Goal: Task Accomplishment & Management: Manage account settings

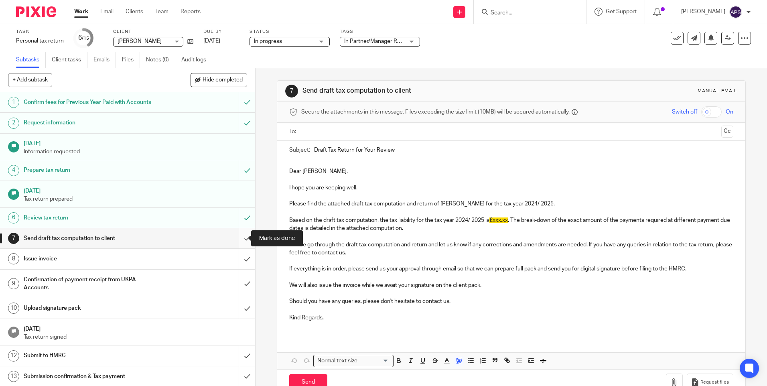
click at [239, 235] on input "submit" at bounding box center [127, 238] width 255 height 20
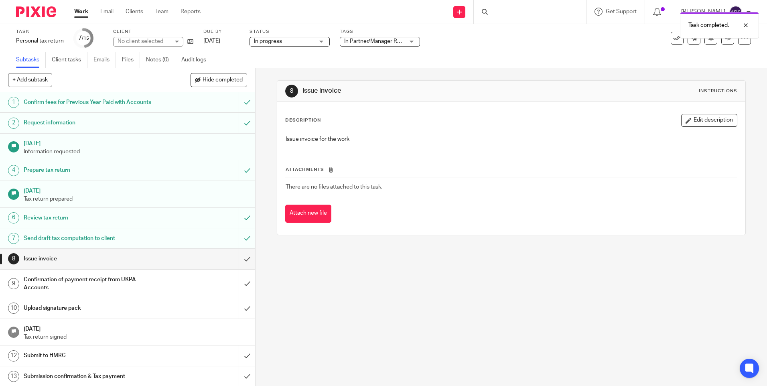
click at [514, 9] on div "Task completed." at bounding box center [571, 23] width 375 height 30
click at [499, 10] on div "Task completed." at bounding box center [571, 23] width 375 height 30
click at [496, 12] on div "Task completed." at bounding box center [571, 23] width 375 height 30
click at [483, 8] on div "Task completed." at bounding box center [571, 23] width 375 height 30
click at [477, 12] on div "Task completed." at bounding box center [571, 23] width 375 height 30
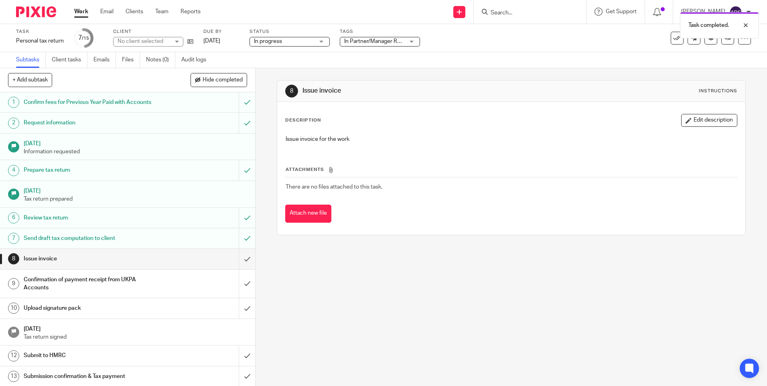
click at [389, 11] on div "Task completed." at bounding box center [571, 23] width 375 height 30
click at [501, 13] on div "Task completed." at bounding box center [571, 23] width 375 height 30
click at [498, 15] on input "Search" at bounding box center [526, 13] width 72 height 7
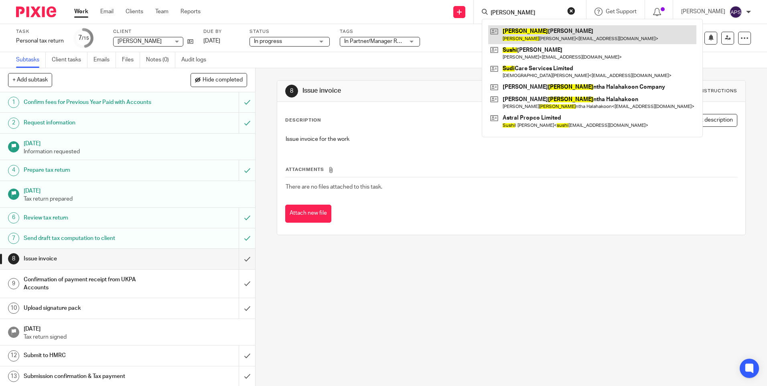
type input "sudhi"
click at [528, 39] on link at bounding box center [592, 34] width 208 height 18
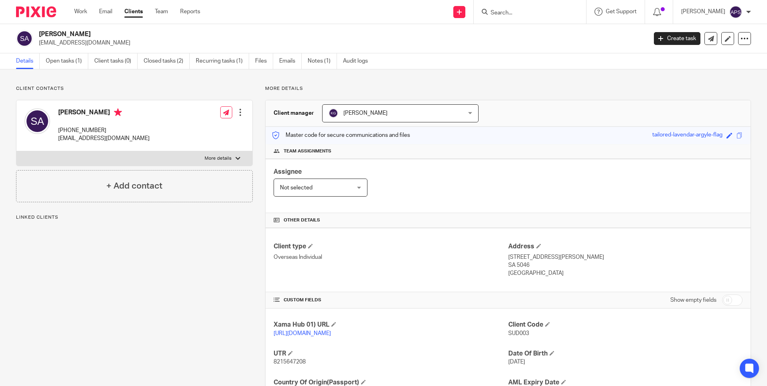
click at [502, 15] on input "Search" at bounding box center [526, 13] width 72 height 7
click at [76, 58] on link "Open tasks (1)" at bounding box center [67, 61] width 43 height 16
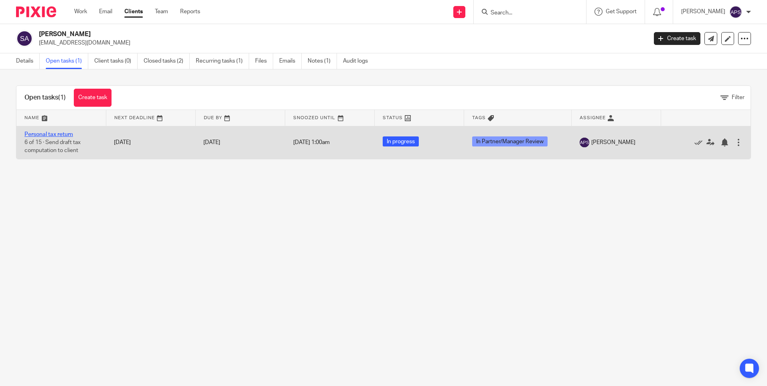
click at [51, 134] on link "Personal tax return" at bounding box center [48, 135] width 49 height 6
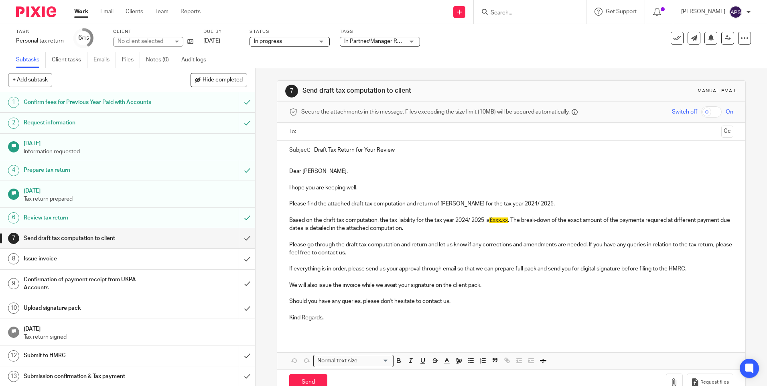
scroll to position [22, 0]
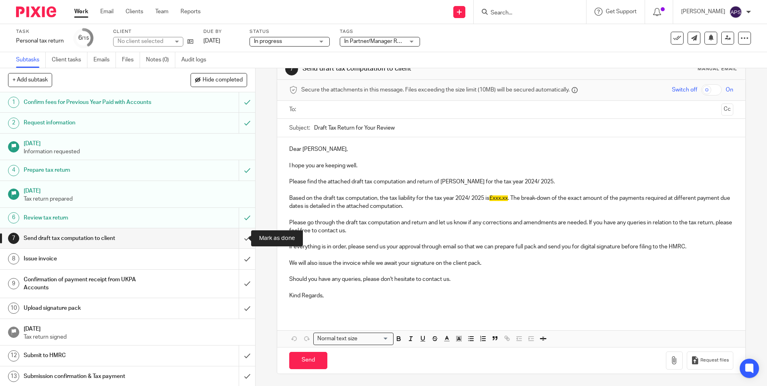
click at [238, 237] on input "submit" at bounding box center [127, 238] width 255 height 20
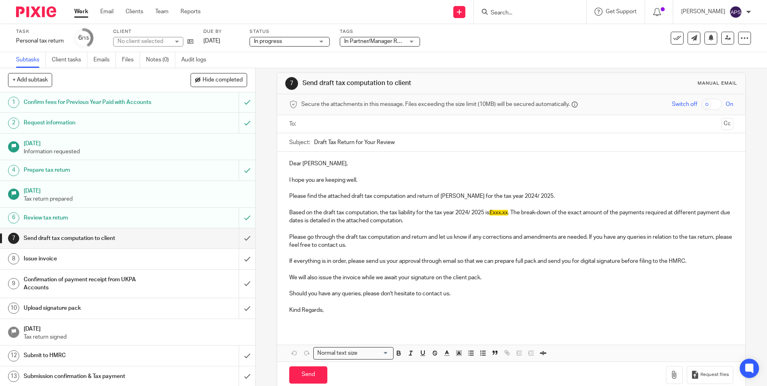
scroll to position [0, 0]
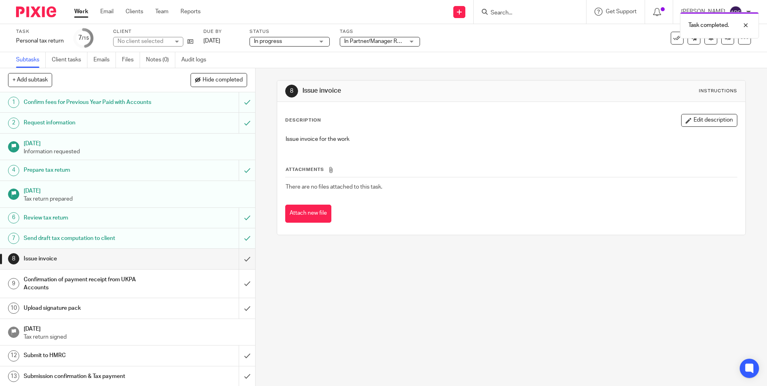
click at [484, 35] on div "Task completed." at bounding box center [571, 23] width 375 height 30
click at [269, 71] on div "8 Issue invoice Instructions Description Edit description Issue invoice for the…" at bounding box center [511, 227] width 511 height 318
click at [546, 11] on div "Task completed." at bounding box center [571, 23] width 375 height 30
click at [518, 10] on div "Task completed." at bounding box center [571, 23] width 375 height 30
click at [490, 10] on input "Search" at bounding box center [526, 13] width 72 height 7
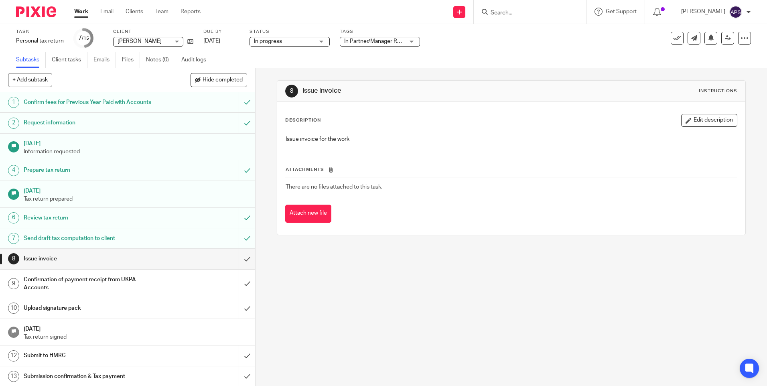
click at [497, 8] on form at bounding box center [532, 12] width 85 height 10
click at [501, 10] on input "Search" at bounding box center [526, 13] width 72 height 7
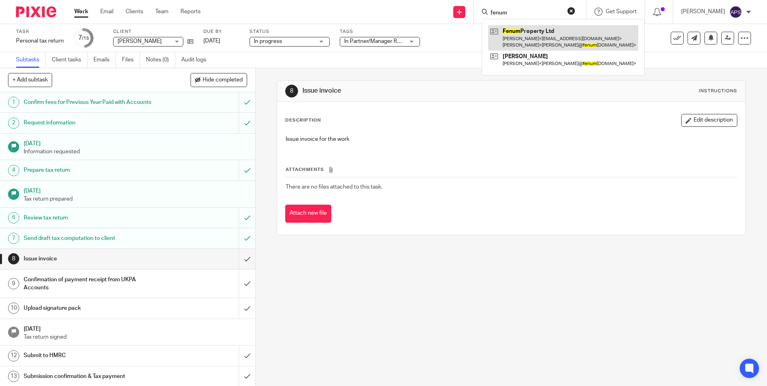
type input "fenum"
click at [513, 31] on link at bounding box center [563, 37] width 150 height 25
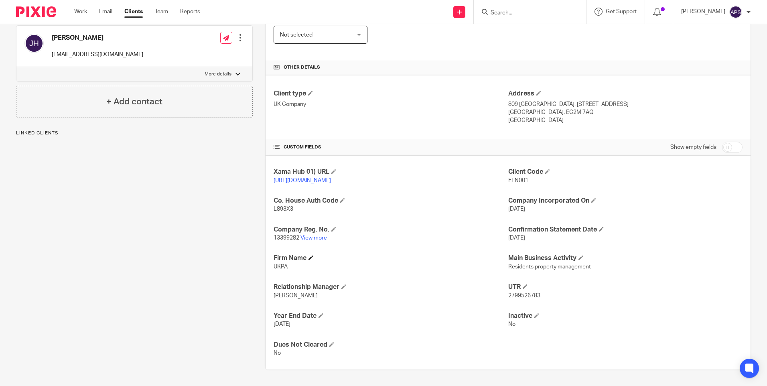
scroll to position [161, 0]
click at [313, 244] on div "Xama Hub 01) URL [URL][DOMAIN_NAME] Client Code FEN001 Co. House Auth Code L893…" at bounding box center [508, 263] width 485 height 214
click at [314, 238] on link "View more" at bounding box center [313, 238] width 26 height 6
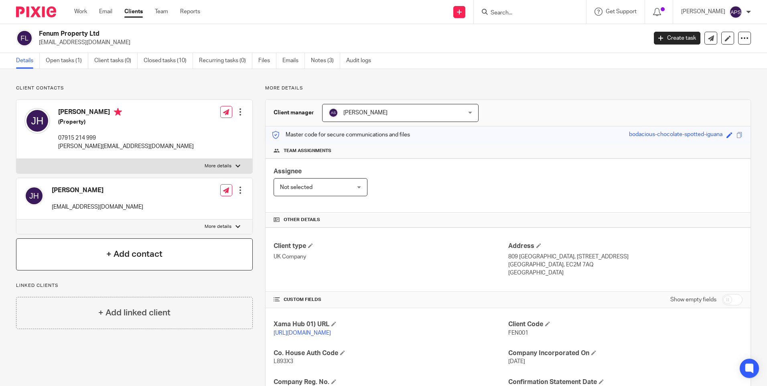
scroll to position [0, 0]
click at [73, 58] on link "Open tasks (1)" at bounding box center [67, 61] width 43 height 16
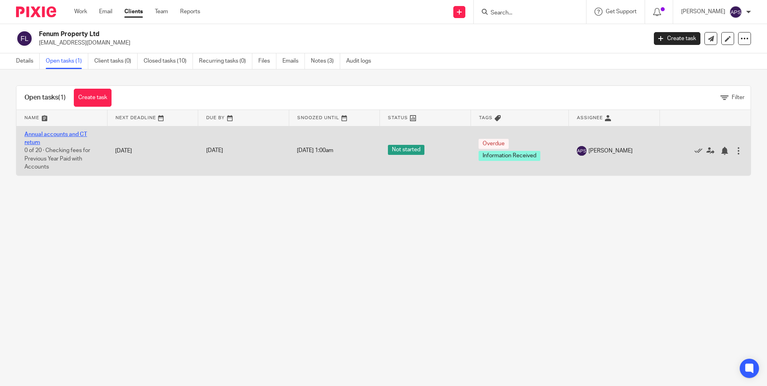
click at [57, 134] on link "Annual accounts and CT return" at bounding box center [55, 139] width 63 height 14
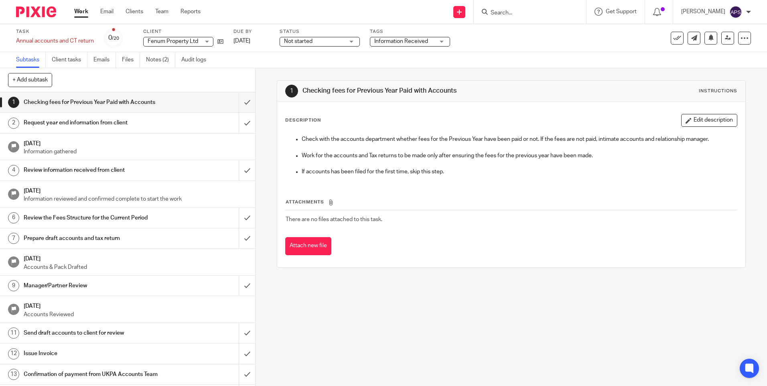
click at [265, 101] on div "1 Checking fees for Previous Year Paid with Accounts Instructions Description E…" at bounding box center [511, 227] width 511 height 318
click at [265, 84] on div "1 Checking fees for Previous Year Paid with Accounts Instructions Description E…" at bounding box center [511, 227] width 511 height 318
click at [268, 77] on div "1 Checking fees for Previous Year Paid with Accounts Instructions Description E…" at bounding box center [511, 227] width 511 height 318
click at [258, 77] on div "1 Checking fees for Previous Year Paid with Accounts Instructions Description E…" at bounding box center [511, 227] width 511 height 318
click at [240, 99] on input "submit" at bounding box center [127, 102] width 255 height 20
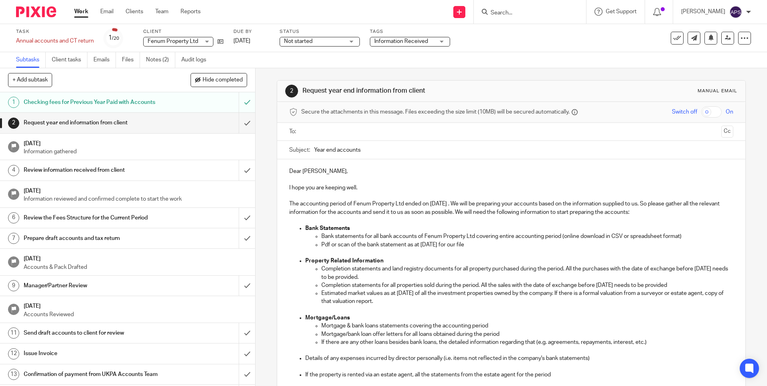
click at [490, 13] on input "Search" at bounding box center [526, 13] width 72 height 7
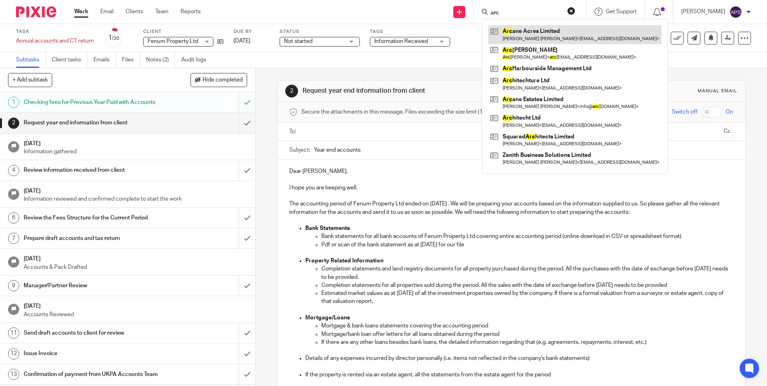
type input "arc"
click at [518, 29] on link at bounding box center [574, 34] width 173 height 18
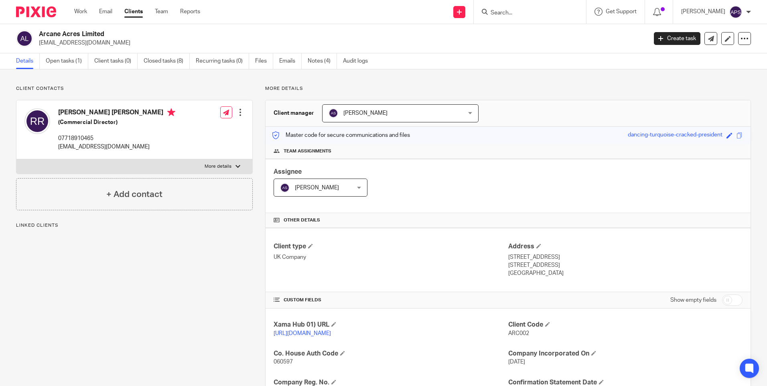
click at [505, 14] on input "Search" at bounding box center [526, 13] width 72 height 7
click at [540, 42] on p "[EMAIL_ADDRESS][DOMAIN_NAME]" at bounding box center [340, 43] width 603 height 8
click at [73, 59] on link "Open tasks (1)" at bounding box center [67, 61] width 43 height 16
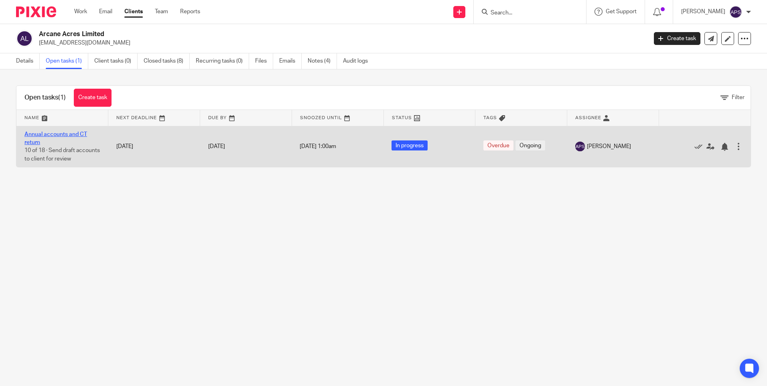
click at [79, 135] on link "Annual accounts and CT return" at bounding box center [55, 139] width 63 height 14
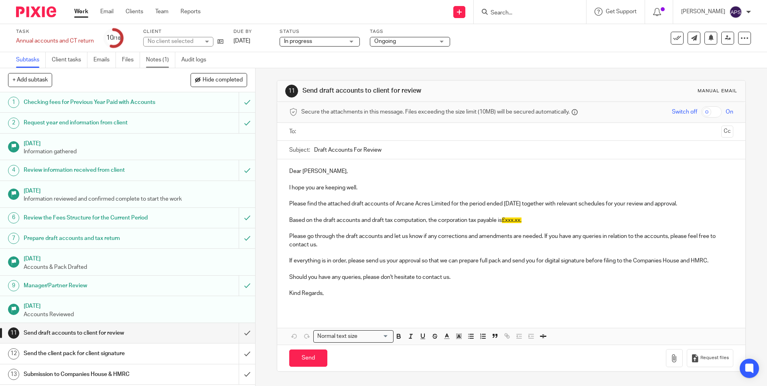
click at [162, 61] on link "Notes (1)" at bounding box center [160, 60] width 29 height 16
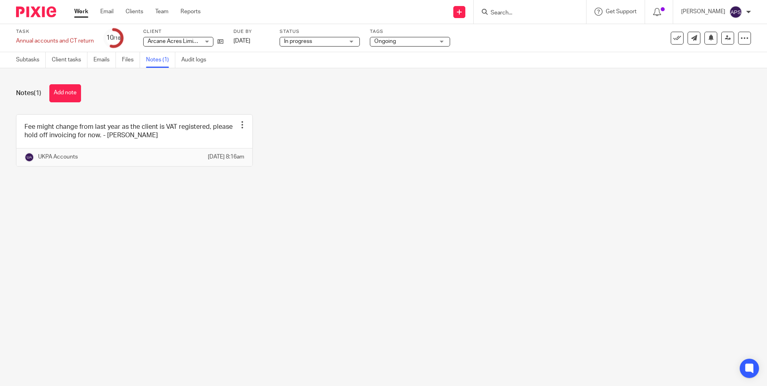
click at [411, 115] on div "Fee might change from last year as the client is VAT registered, please hold of…" at bounding box center [377, 146] width 747 height 64
click at [364, 127] on div "Fee might change from last year as the client is VAT registered, please hold of…" at bounding box center [377, 146] width 747 height 64
drag, startPoint x: 58, startPoint y: 95, endPoint x: 93, endPoint y: 107, distance: 36.3
click at [58, 95] on button "Add note" at bounding box center [65, 93] width 32 height 18
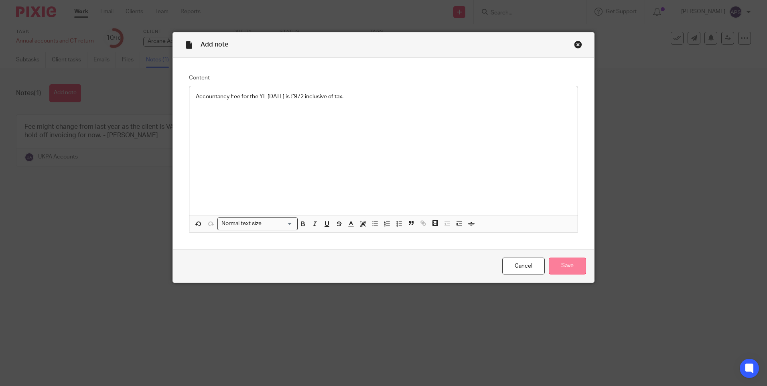
click at [575, 265] on input "Save" at bounding box center [567, 266] width 37 height 17
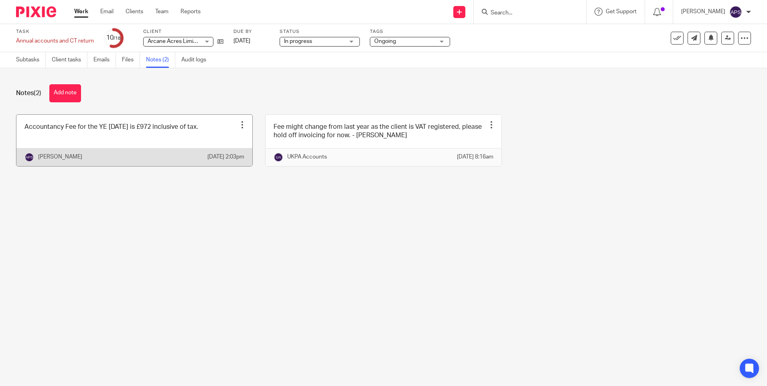
click at [238, 123] on div at bounding box center [242, 125] width 8 height 8
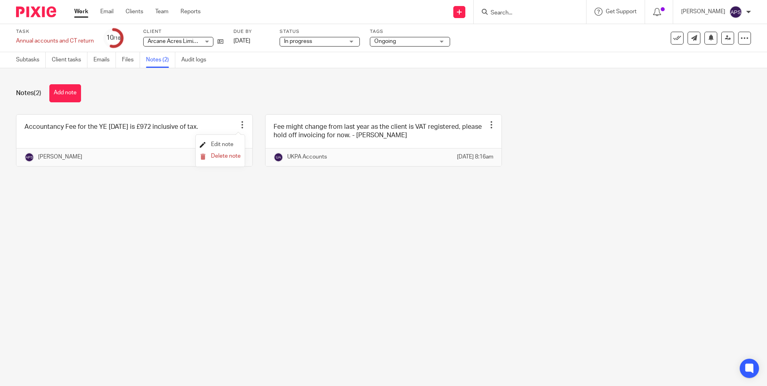
click at [221, 147] on span "Edit note" at bounding box center [222, 145] width 22 height 6
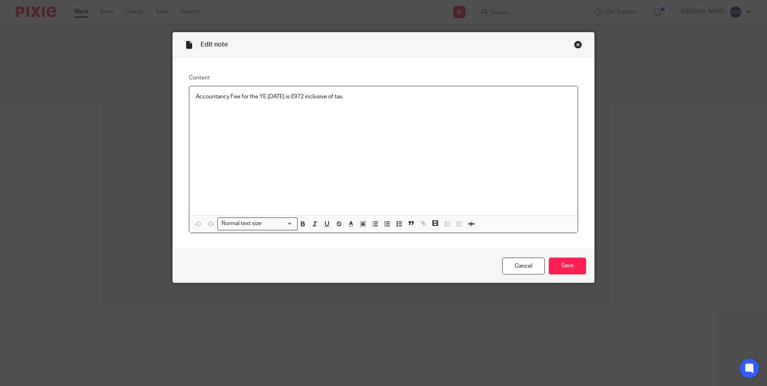
click at [303, 95] on p "Accountancy Fee for the YE 31 August 2025 is £972 inclusive of tax." at bounding box center [383, 97] width 375 height 8
click at [354, 56] on div "Edit note" at bounding box center [383, 44] width 421 height 25
drag, startPoint x: 554, startPoint y: 261, endPoint x: 536, endPoint y: 256, distance: 18.4
click at [554, 260] on input "Save" at bounding box center [567, 266] width 37 height 17
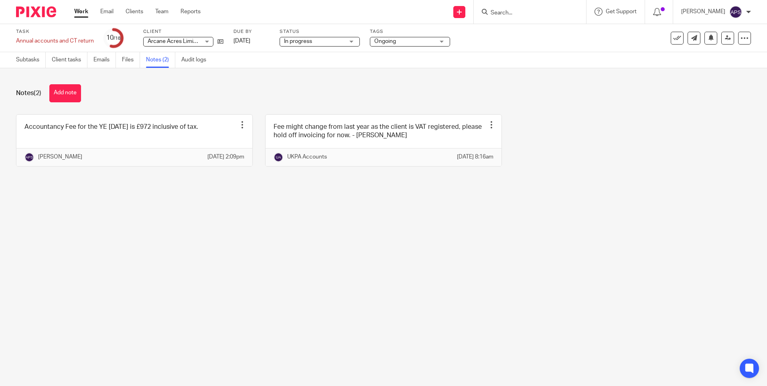
click at [559, 94] on div "Notes (2) Add note" at bounding box center [383, 93] width 735 height 18
click at [39, 57] on link "Subtasks" at bounding box center [31, 60] width 30 height 16
click at [584, 39] on div "Task Annual accounts and CT return Save Annual accounts and CT return 10 /18 Cl…" at bounding box center [322, 37] width 613 height 19
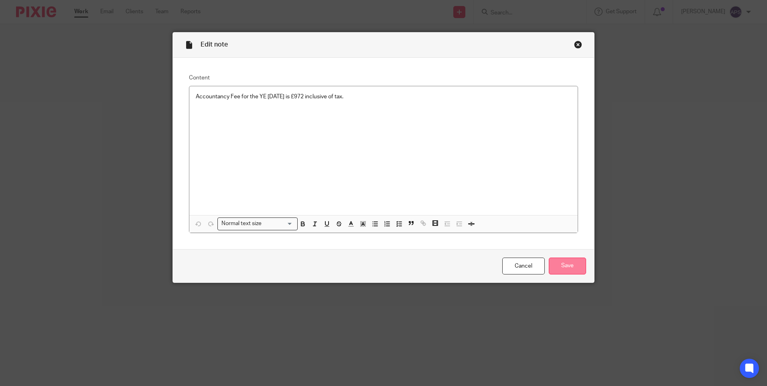
click at [559, 266] on input "Save" at bounding box center [567, 266] width 37 height 17
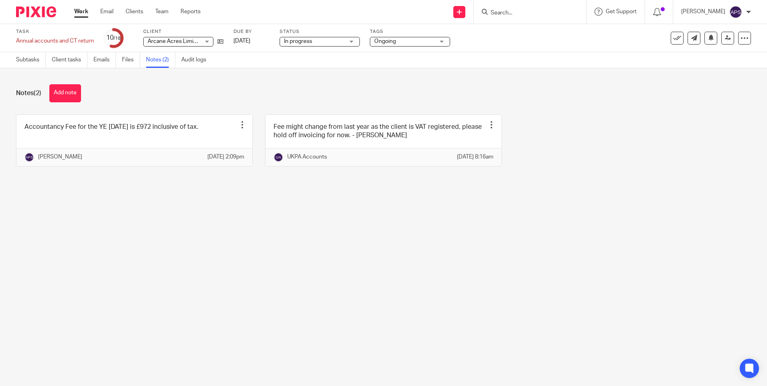
click at [284, 93] on div "Notes (2) Add note" at bounding box center [383, 93] width 735 height 18
click at [160, 61] on link "Notes (2)" at bounding box center [160, 60] width 29 height 16
click at [38, 63] on link "Subtasks" at bounding box center [31, 60] width 30 height 16
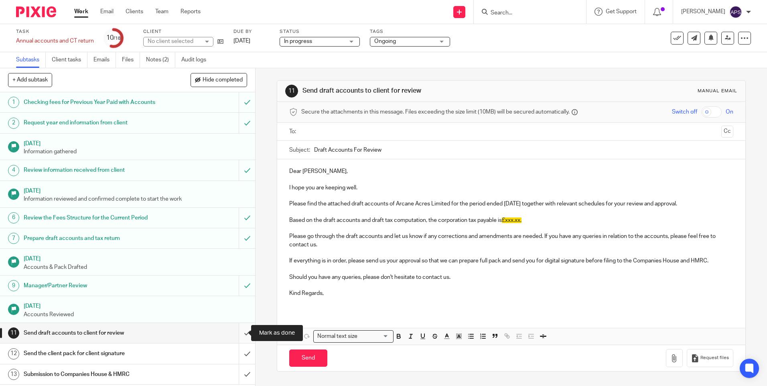
click at [237, 333] on input "submit" at bounding box center [127, 333] width 255 height 20
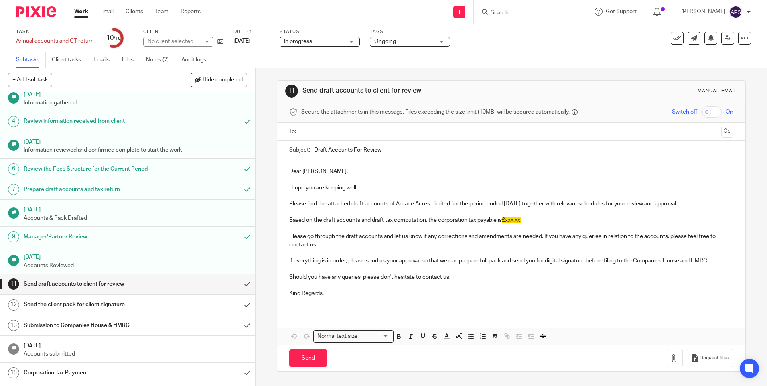
scroll to position [108, 0]
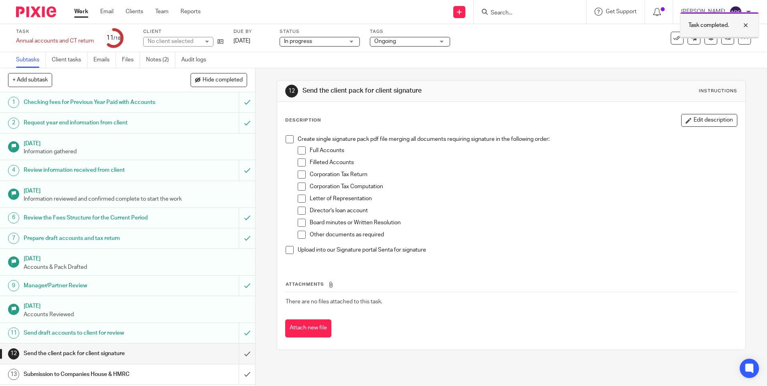
click at [745, 24] on div at bounding box center [740, 25] width 22 height 10
click at [725, 41] on icon at bounding box center [728, 38] width 6 height 6
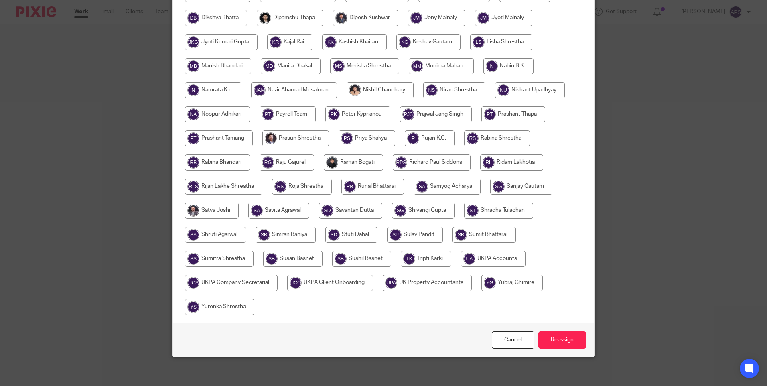
scroll to position [288, 0]
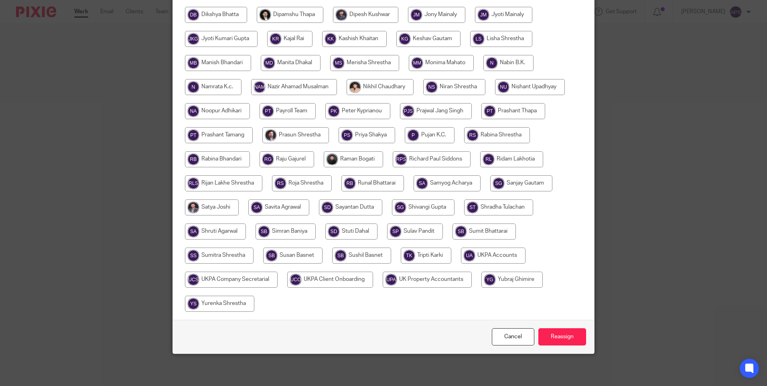
click at [494, 256] on input "radio" at bounding box center [493, 256] width 65 height 16
radio input "true"
click at [570, 337] on input "Reassign" at bounding box center [562, 336] width 48 height 17
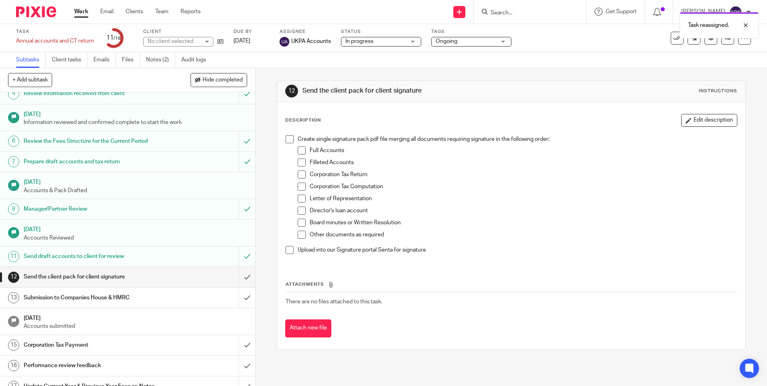
scroll to position [80, 0]
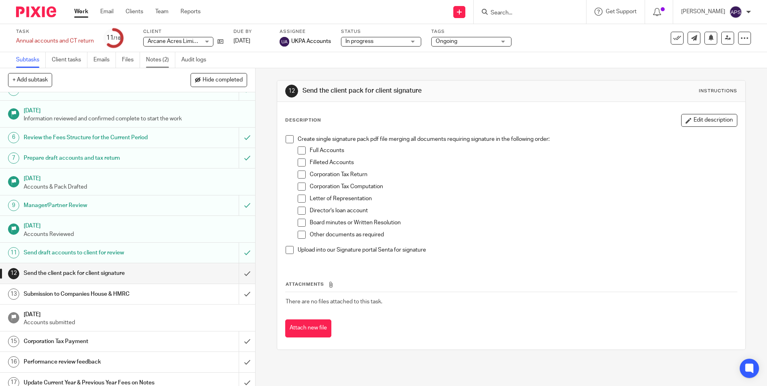
click at [156, 58] on link "Notes (2)" at bounding box center [160, 60] width 29 height 16
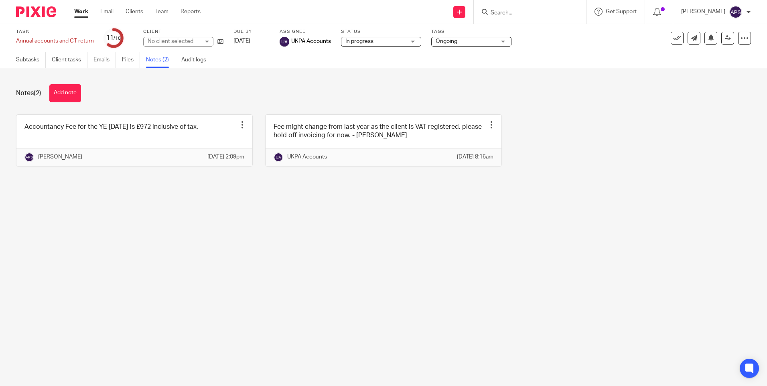
click at [386, 254] on main "Task Annual accounts and CT return Save Annual accounts and CT return 11 /18 Cl…" at bounding box center [383, 193] width 767 height 386
